Goal: Information Seeking & Learning: Find specific fact

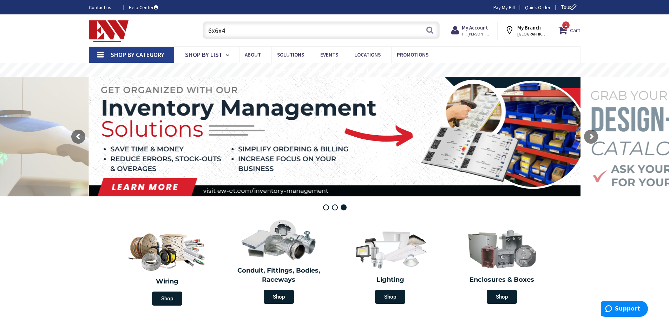
drag, startPoint x: 244, startPoint y: 31, endPoint x: 337, endPoint y: 147, distance: 148.7
click at [337, 147] on rs-layer at bounding box center [335, 136] width 492 height 119
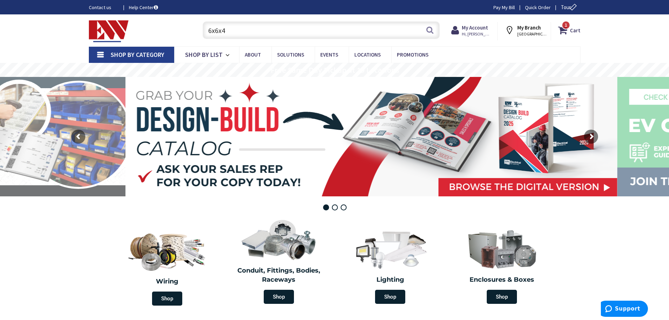
click at [266, 31] on input "6x6x4" at bounding box center [321, 30] width 237 height 18
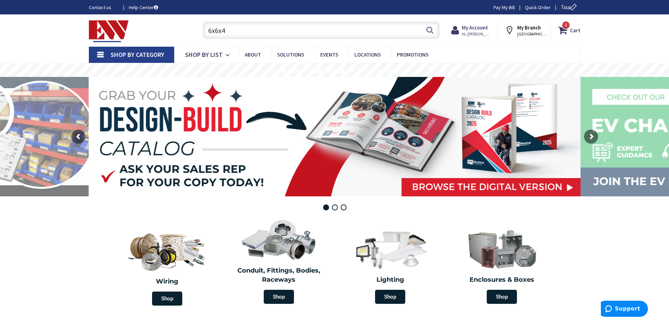
click at [266, 31] on input "6x6x4" at bounding box center [321, 30] width 237 height 18
click at [256, 29] on input "6x6x4" at bounding box center [321, 30] width 237 height 18
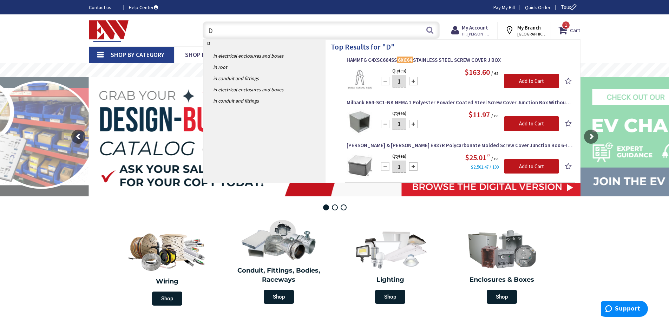
type input "DV"
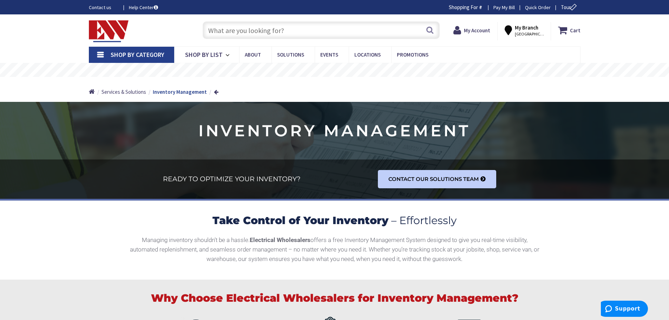
click at [256, 29] on input "text" at bounding box center [321, 30] width 237 height 18
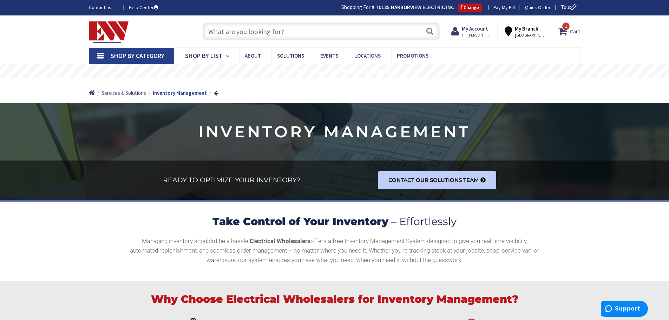
click at [268, 32] on input "text" at bounding box center [321, 31] width 237 height 18
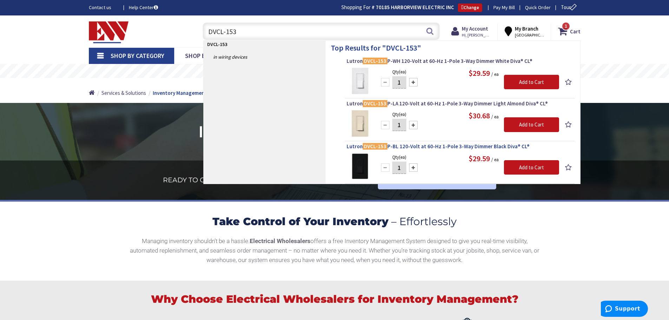
type input "DVCL-153"
click at [397, 145] on span "Lutron DVCL-153 P-BL 120-Volt at 60-Hz 1-Pole 3-Way Dimmer Black Diva® CL®" at bounding box center [460, 146] width 227 height 7
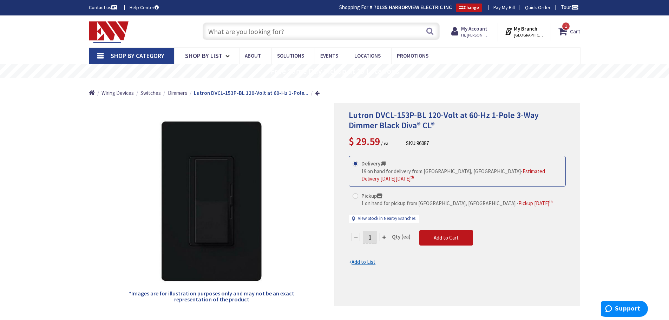
click at [304, 32] on input "text" at bounding box center [321, 31] width 237 height 18
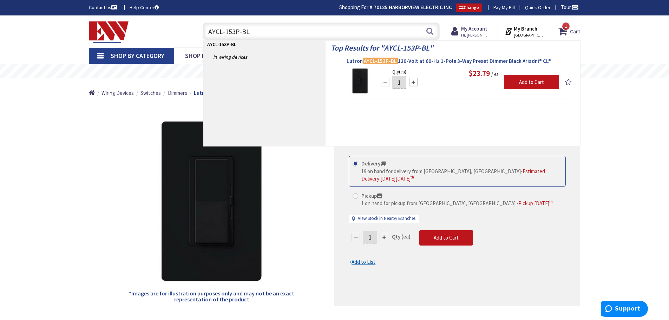
type input "AYCL-153P-BL"
click at [410, 62] on span "Lutron AYCL-153P-BL 120-Volt at 60-Hz 1-Pole 3-Way Preset Dimmer Black Ariadni®…" at bounding box center [460, 61] width 227 height 7
